Goal: Information Seeking & Learning: Learn about a topic

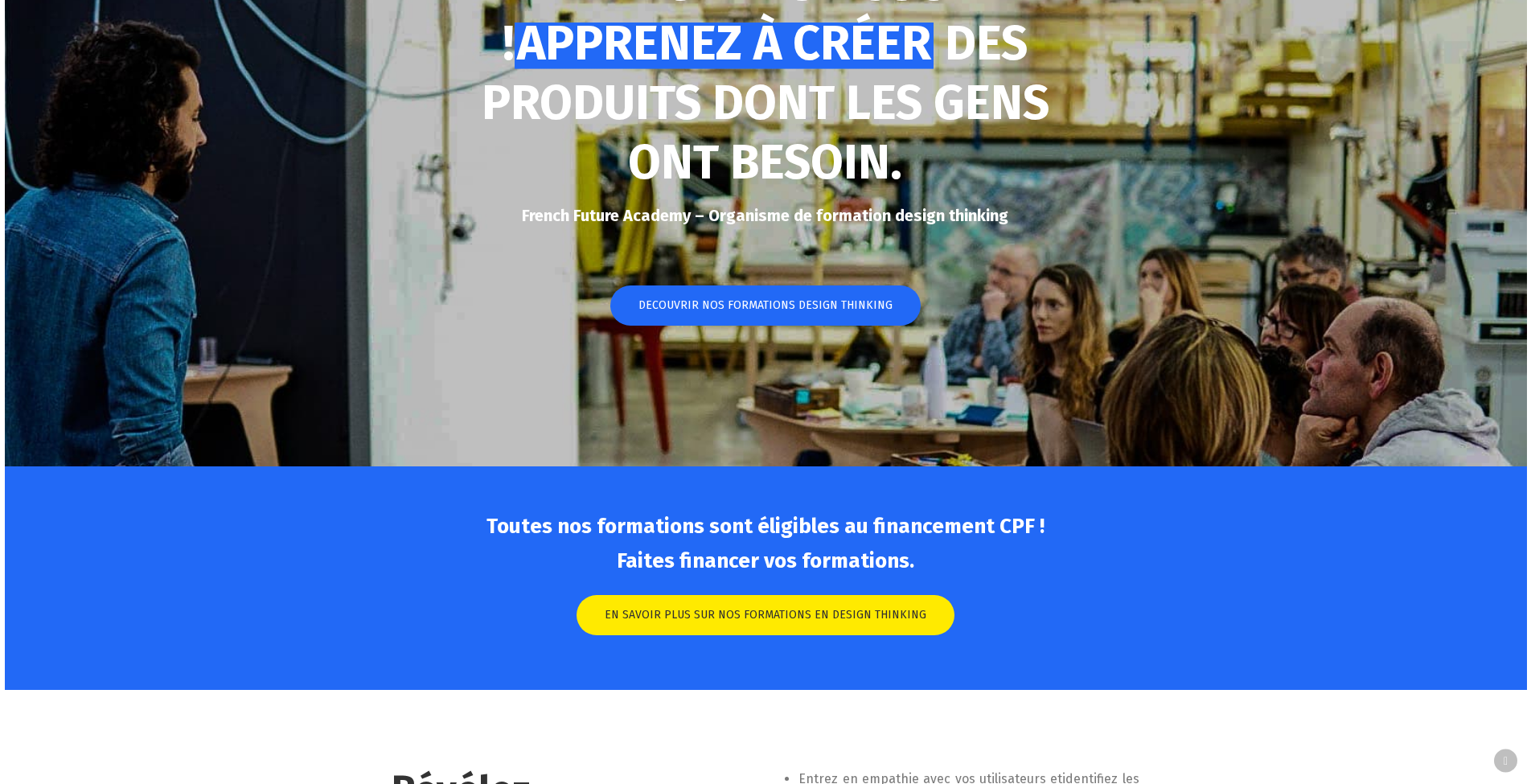
scroll to position [320, 0]
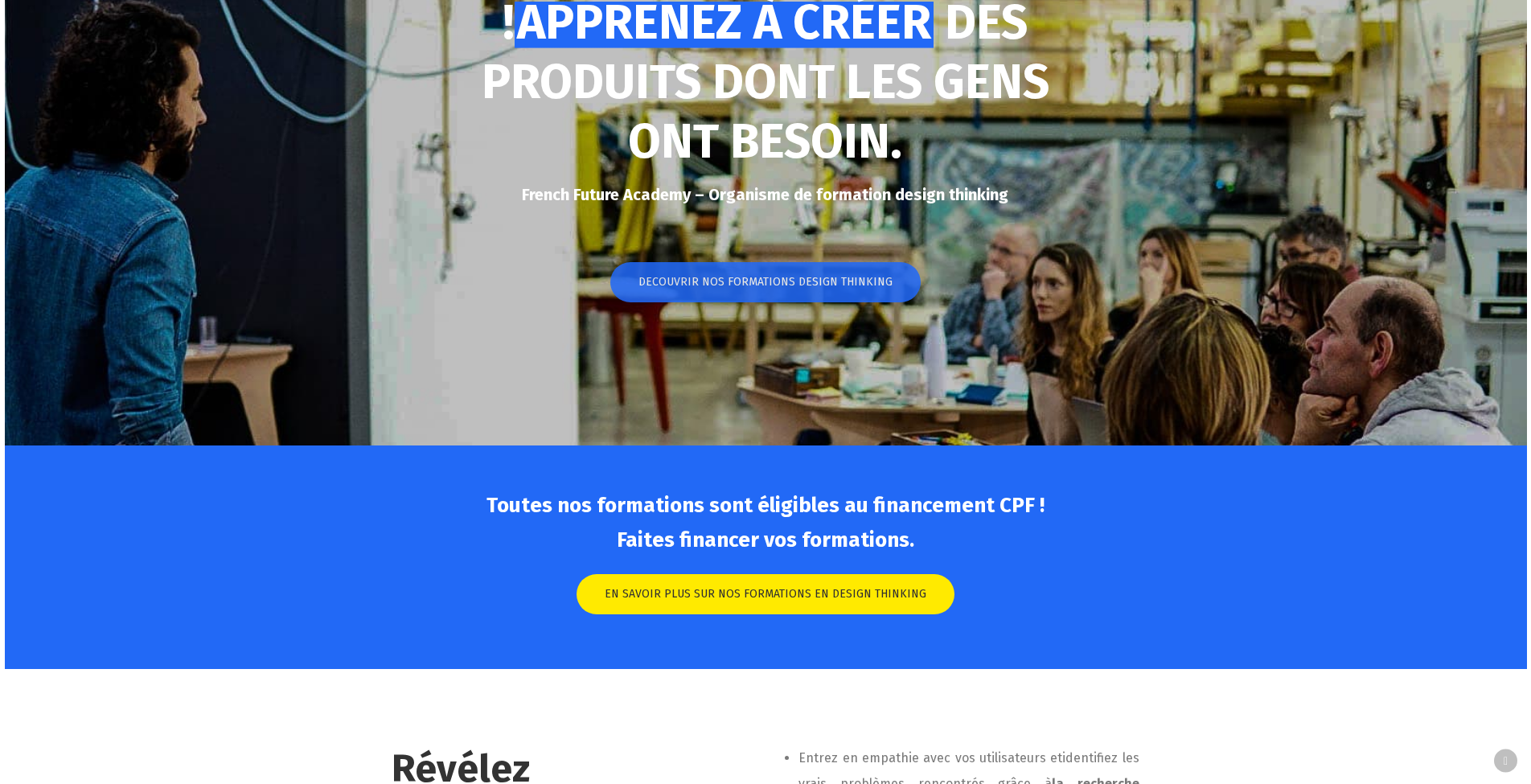
click at [756, 283] on span "DECOUVRIR NOS FORMATIONS DESIGN THINKING" at bounding box center [766, 282] width 255 height 16
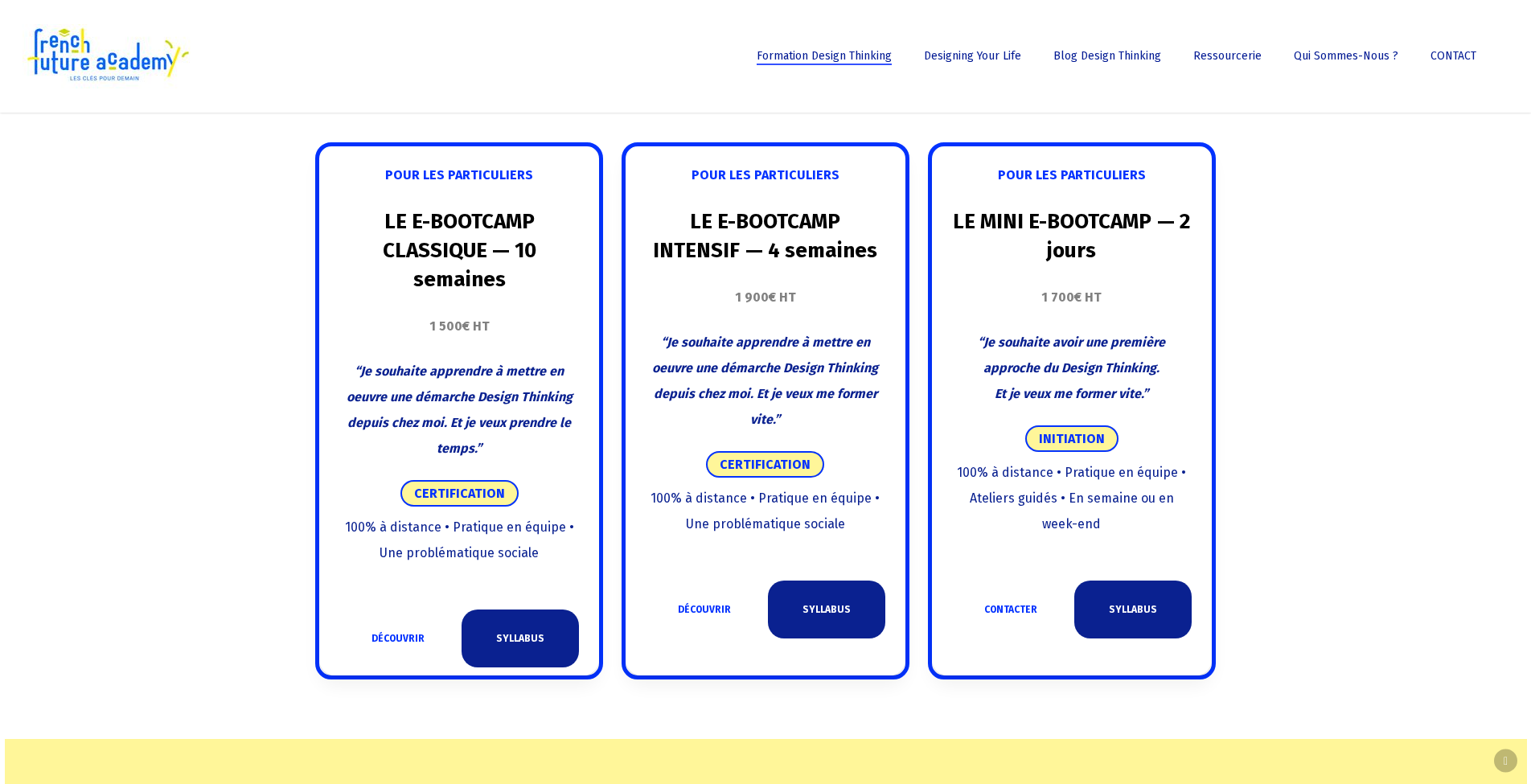
scroll to position [899, 0]
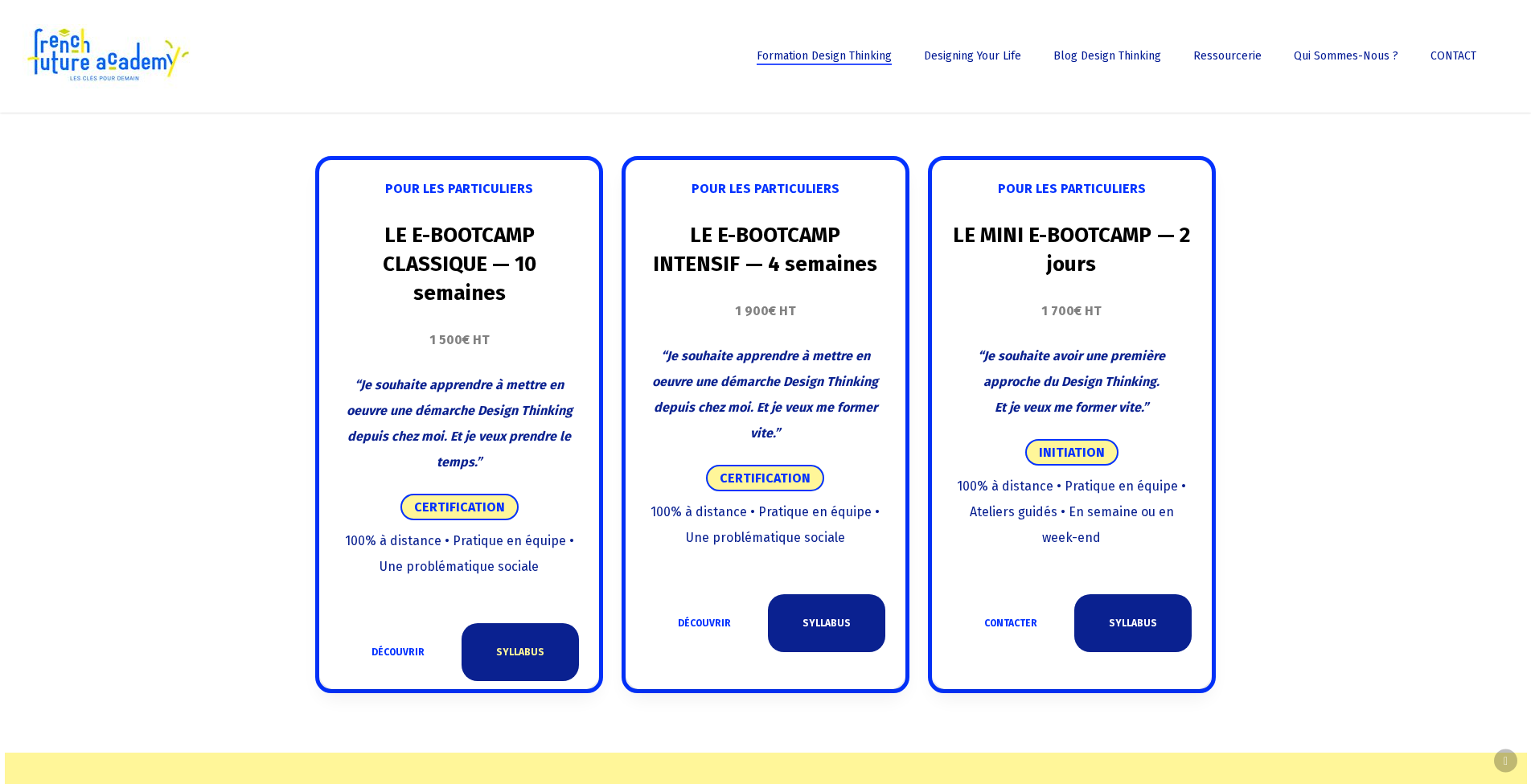
click at [506, 641] on link "SYLLABUS" at bounding box center [520, 651] width 117 height 58
click at [814, 623] on link "SYLLABUS" at bounding box center [826, 623] width 117 height 58
click at [1113, 623] on link "SYLLABUS" at bounding box center [1133, 623] width 117 height 58
click at [394, 653] on link "DÉCOUVRIR" at bounding box center [398, 651] width 117 height 58
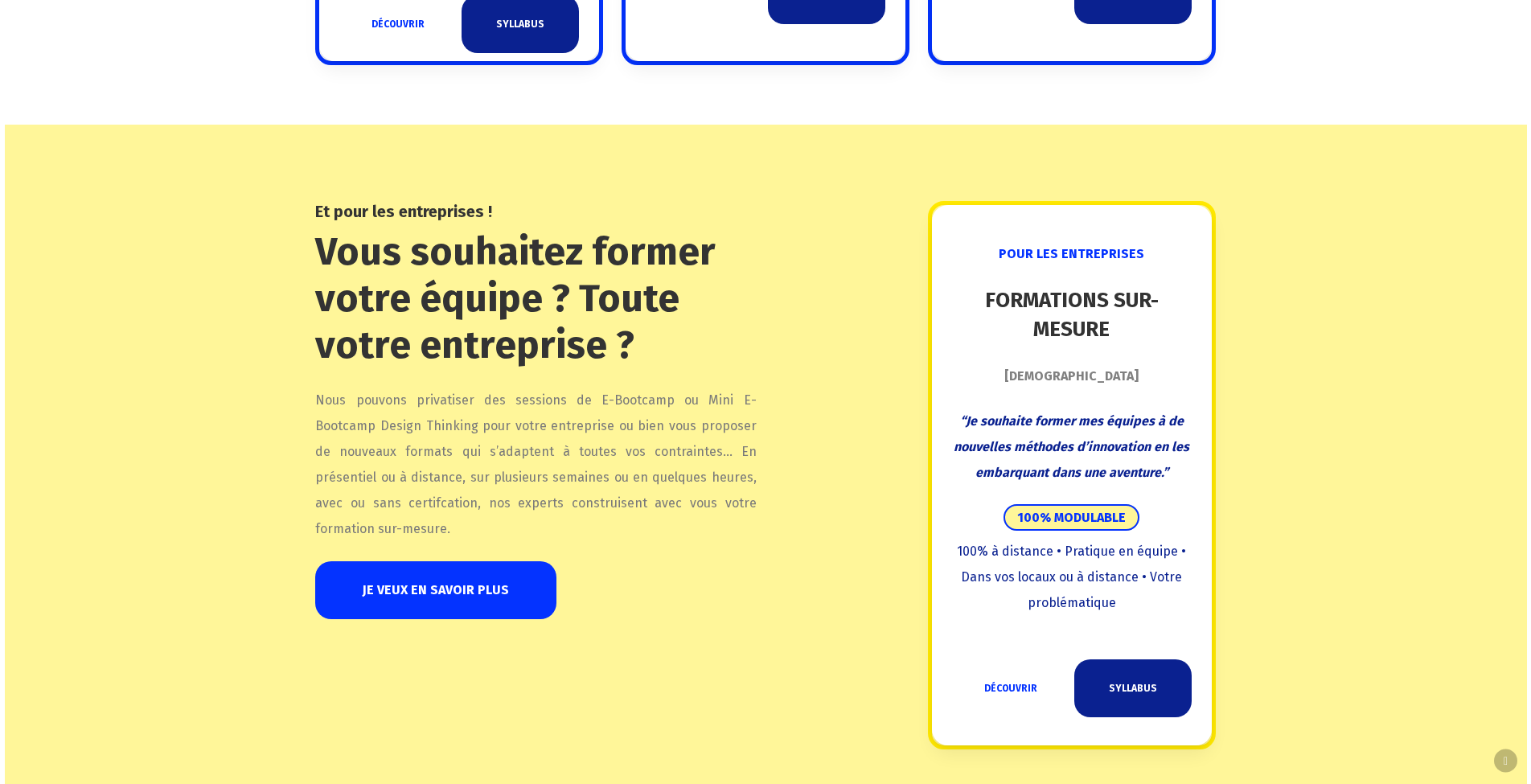
scroll to position [1656, 0]
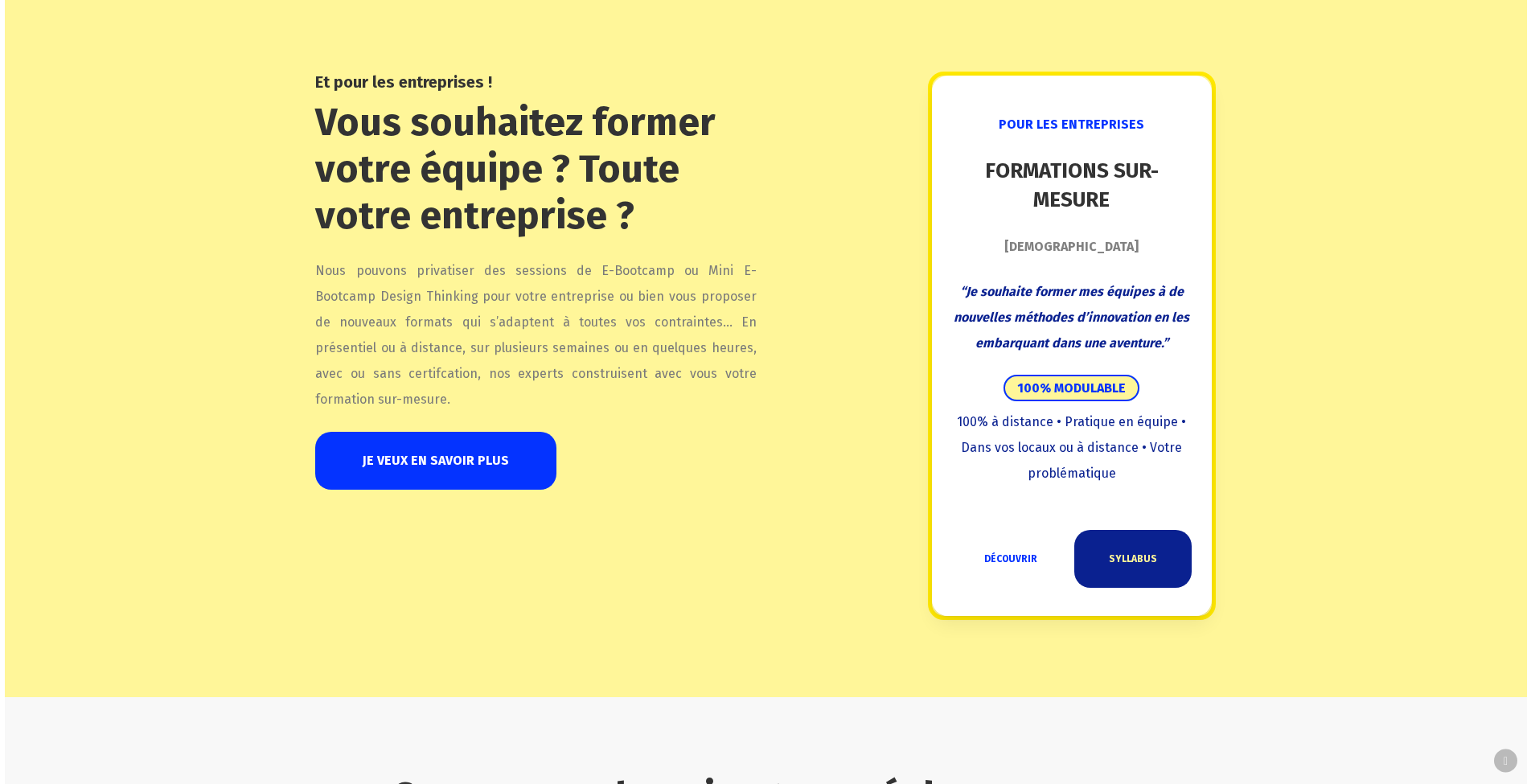
click at [1131, 555] on link "SYLLABUS" at bounding box center [1133, 558] width 117 height 58
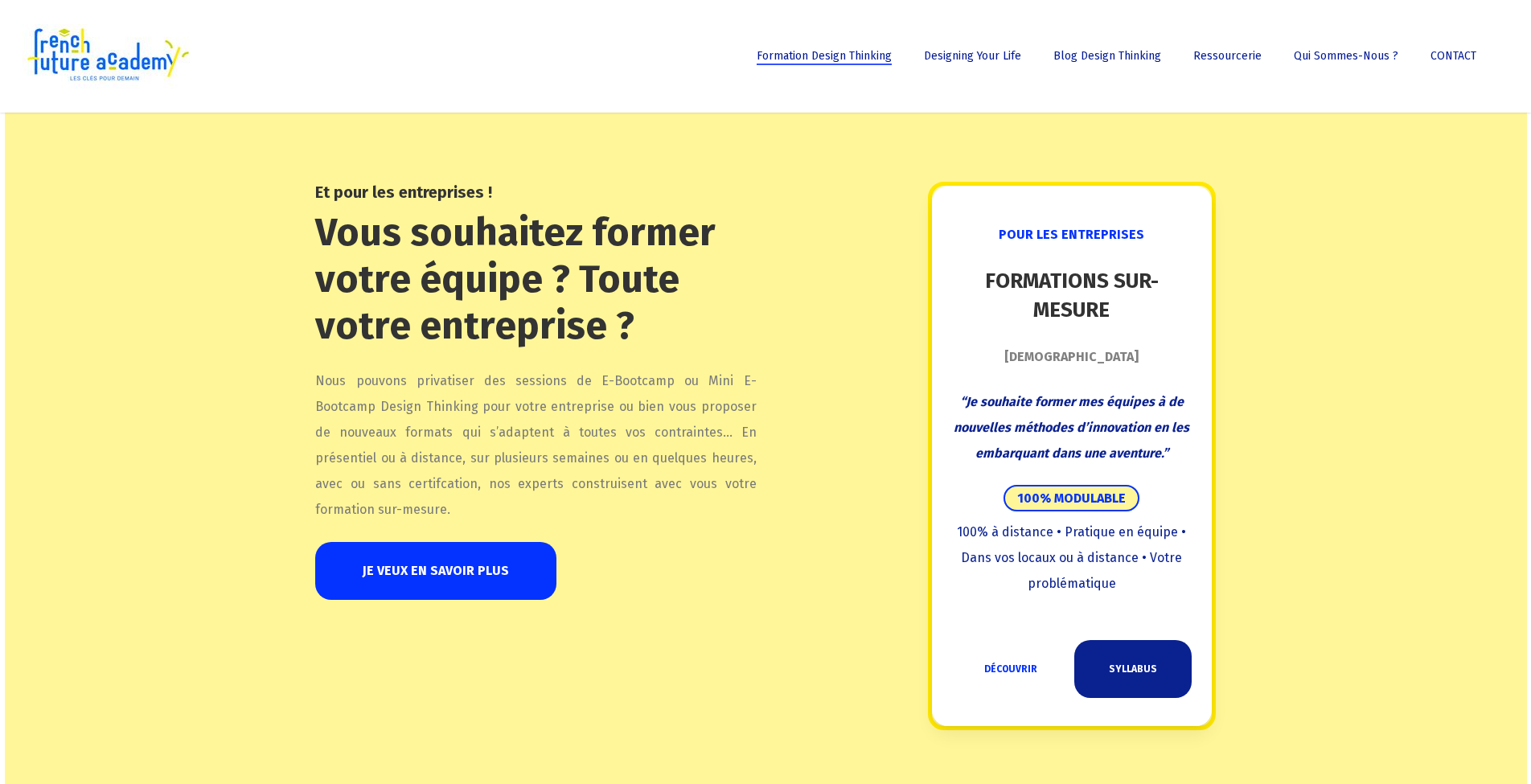
scroll to position [1080, 0]
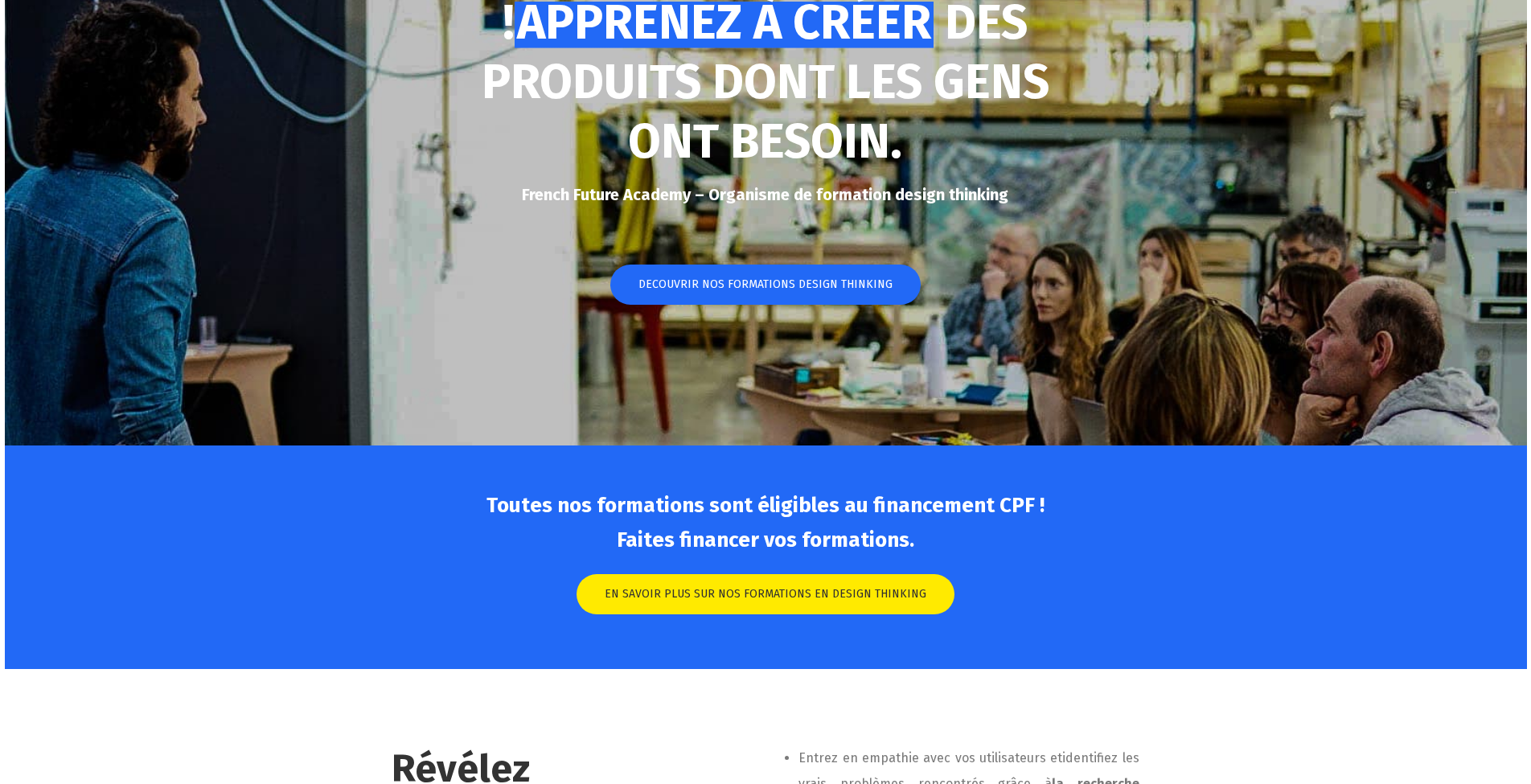
scroll to position [320, 0]
